Goal: Information Seeking & Learning: Learn about a topic

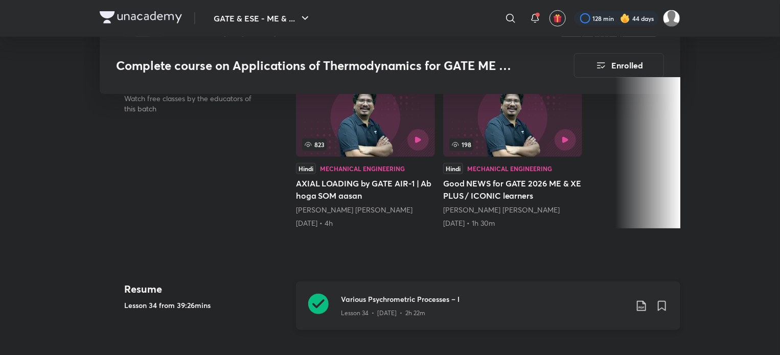
click at [459, 298] on h3 "Various Psychrometric Processes – I" at bounding box center [484, 299] width 286 height 11
